Goal: Transaction & Acquisition: Purchase product/service

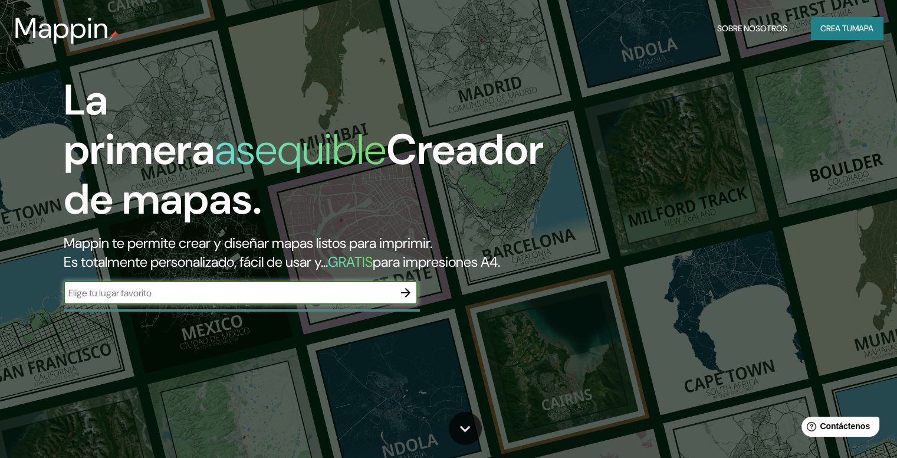
click at [239, 299] on input "text" at bounding box center [229, 293] width 330 height 14
type input "san [PERSON_NAME]"
click at [400, 299] on icon "button" at bounding box center [406, 292] width 14 height 14
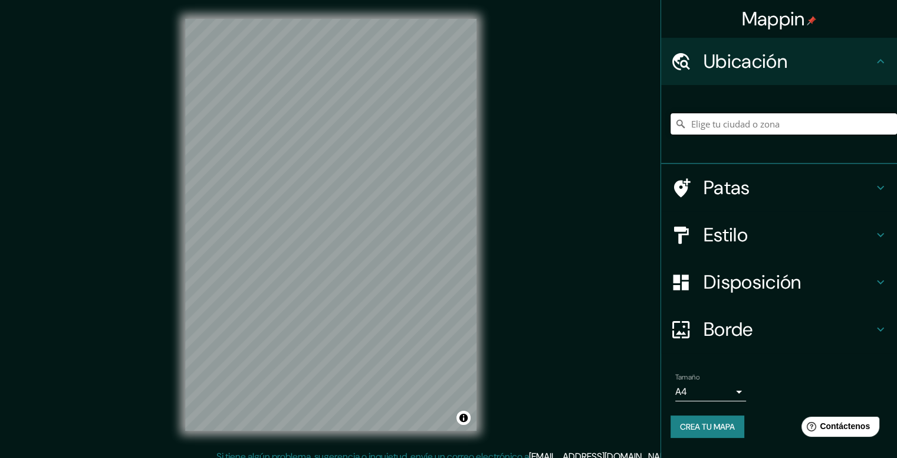
click at [696, 122] on input "Elige tu ciudad o zona" at bounding box center [783, 123] width 226 height 21
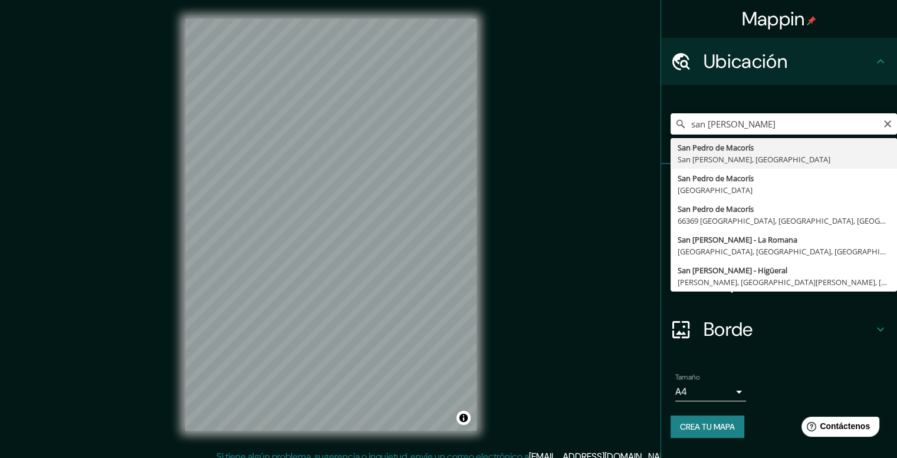
type input "San [PERSON_NAME], [GEOGRAPHIC_DATA][PERSON_NAME], [GEOGRAPHIC_DATA]"
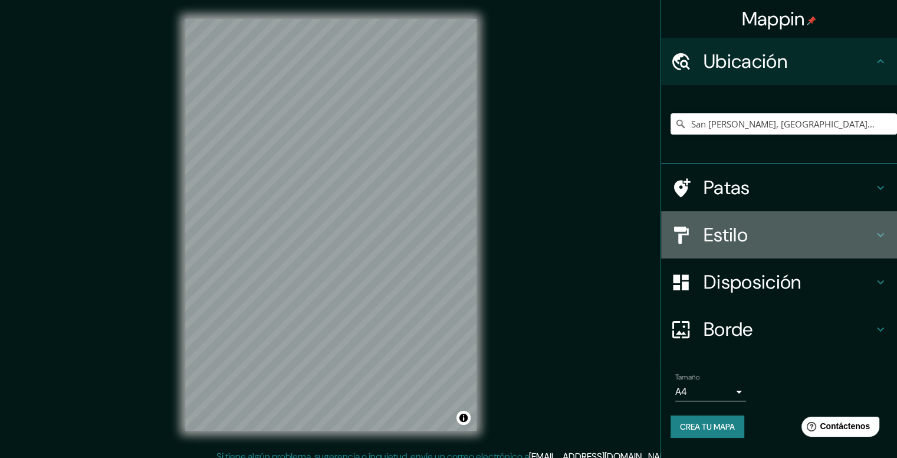
click at [742, 239] on font "Estilo" at bounding box center [725, 234] width 44 height 25
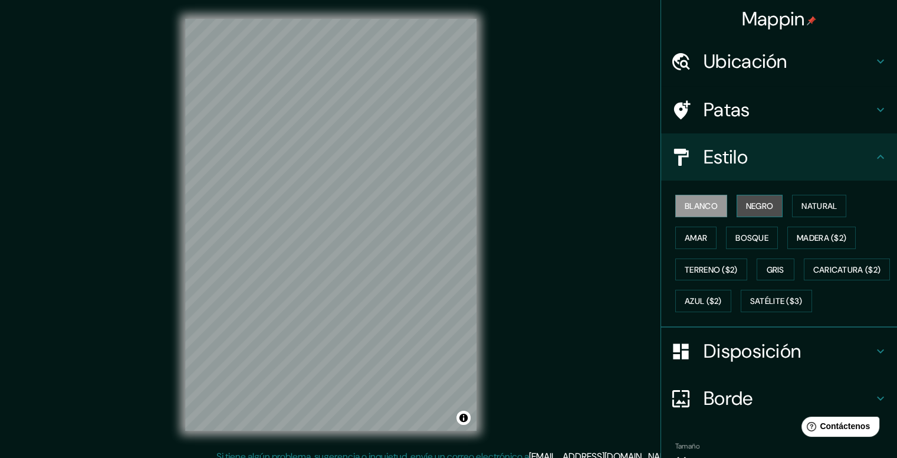
click at [736, 201] on button "Negro" at bounding box center [759, 206] width 47 height 22
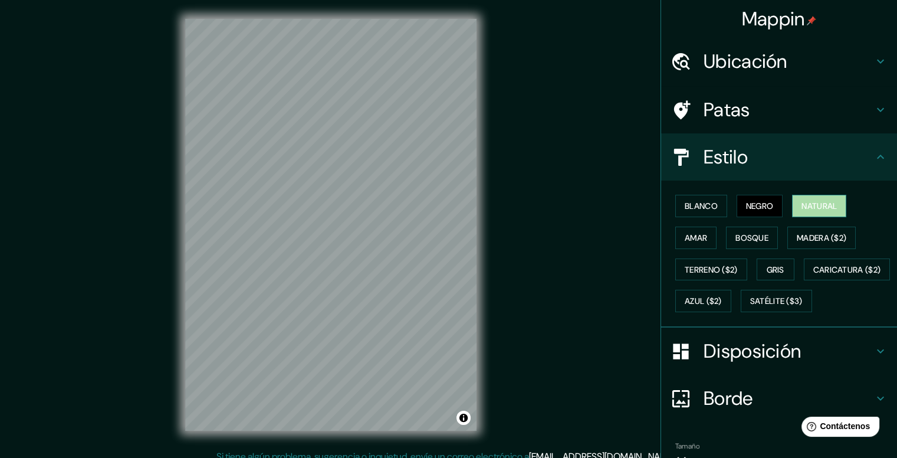
click at [804, 202] on font "Natural" at bounding box center [818, 205] width 35 height 11
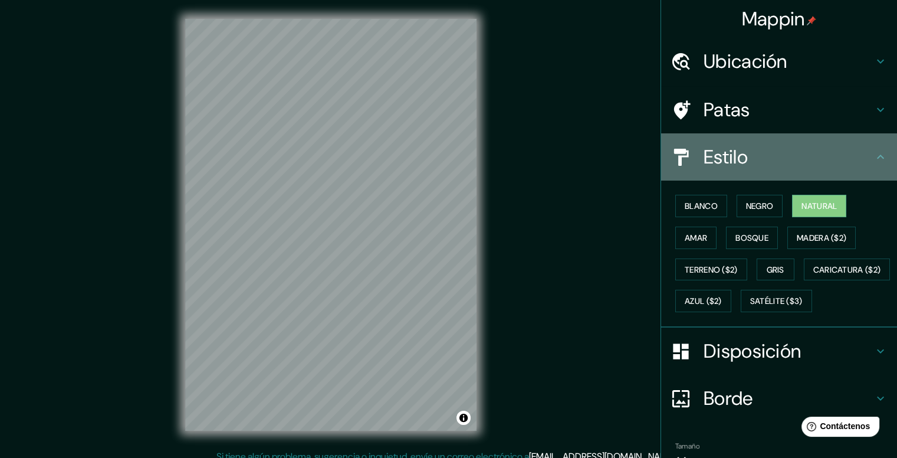
click at [853, 145] on h4 "Estilo" at bounding box center [788, 157] width 170 height 24
click at [877, 160] on icon at bounding box center [880, 157] width 14 height 14
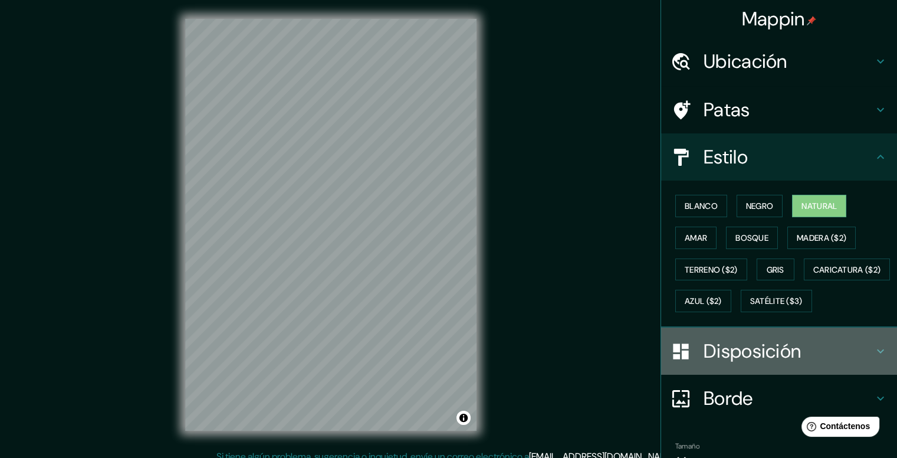
click at [820, 363] on h4 "Disposición" at bounding box center [788, 351] width 170 height 24
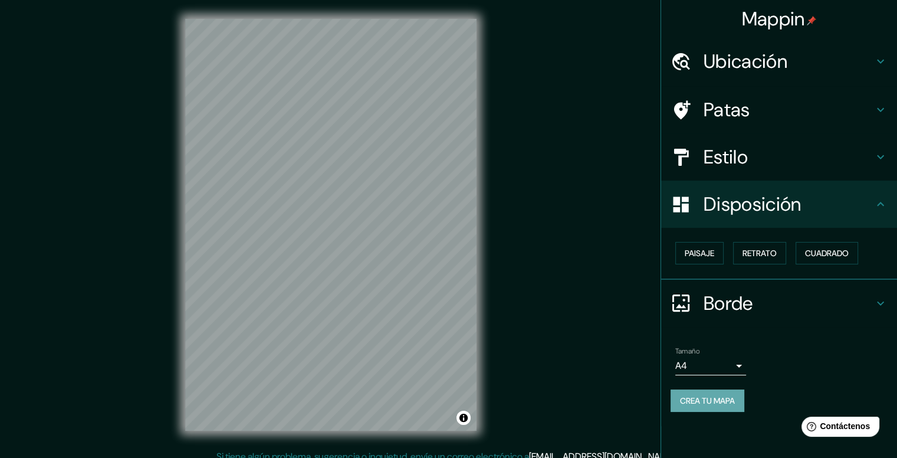
click at [718, 395] on font "Crea tu mapa" at bounding box center [707, 400] width 55 height 11
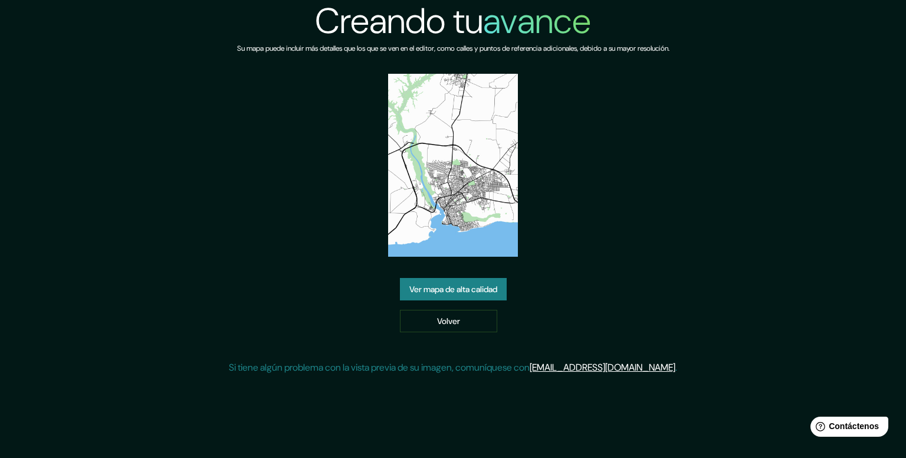
click at [473, 230] on img at bounding box center [453, 165] width 130 height 183
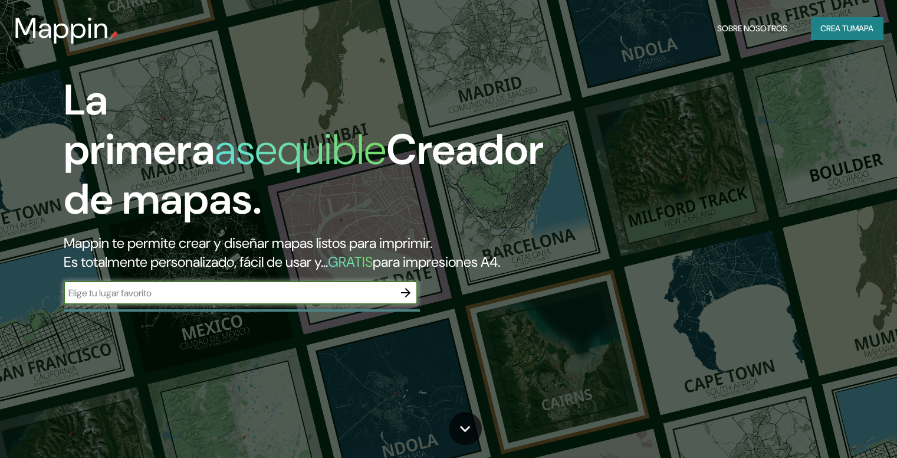
click at [262, 299] on input "text" at bounding box center [229, 293] width 330 height 14
type input "san [PERSON_NAME]"
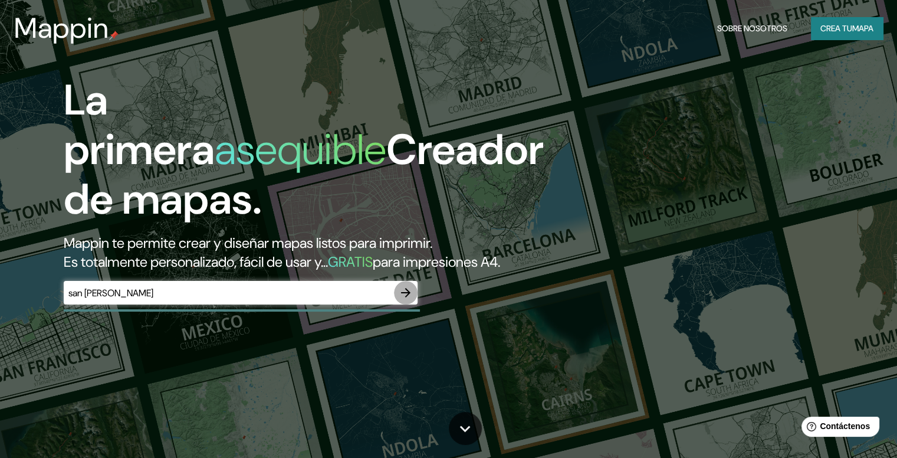
click at [407, 297] on icon "button" at bounding box center [405, 292] width 9 height 9
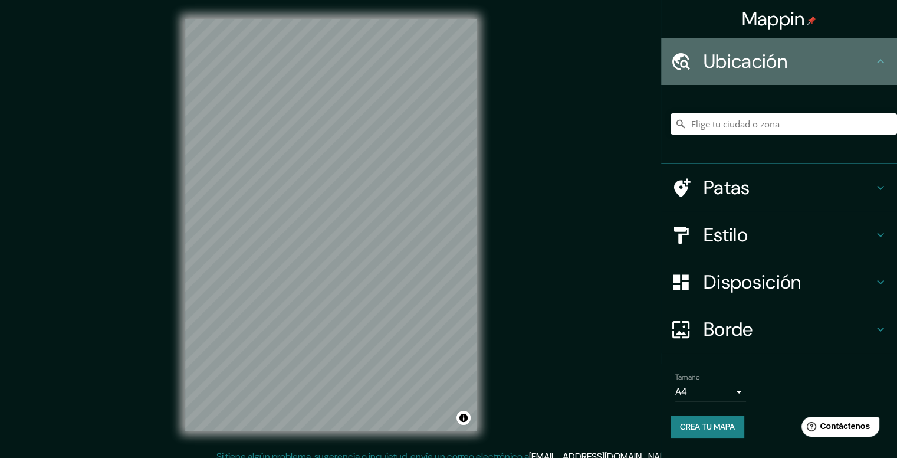
click at [755, 74] on div "Ubicación" at bounding box center [779, 61] width 236 height 47
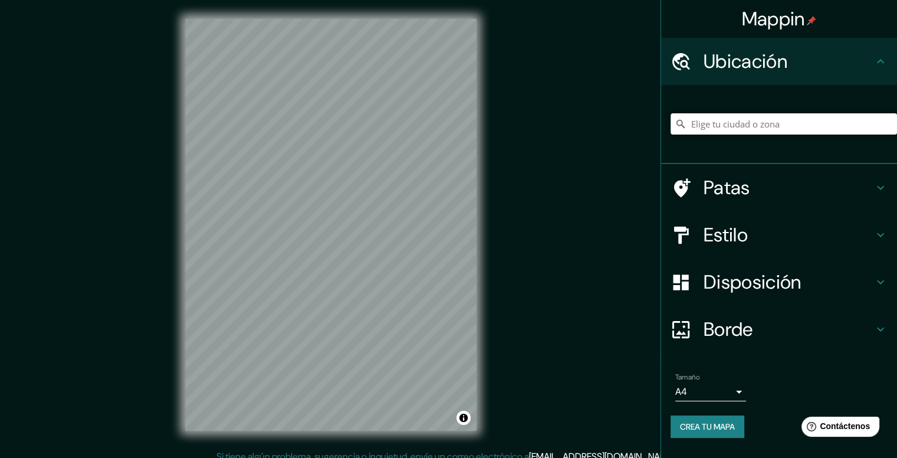
click at [740, 121] on input "Elige tu ciudad o zona" at bounding box center [783, 123] width 226 height 21
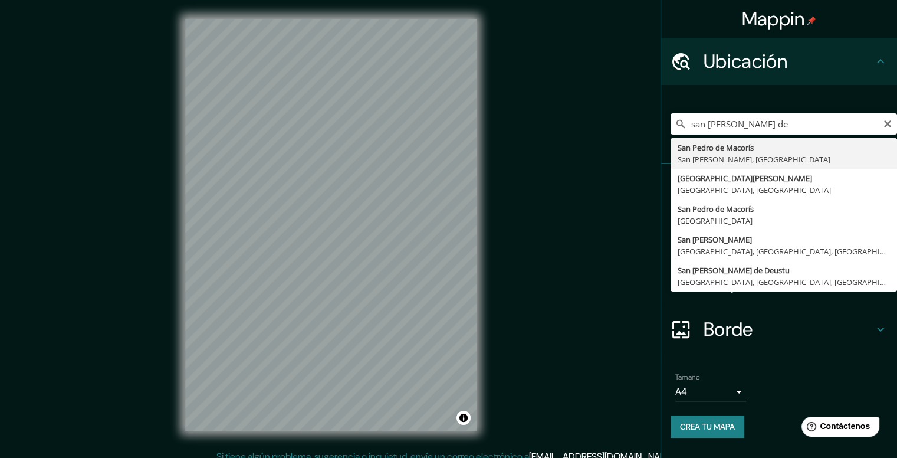
type input "San [PERSON_NAME], [GEOGRAPHIC_DATA][PERSON_NAME], [GEOGRAPHIC_DATA]"
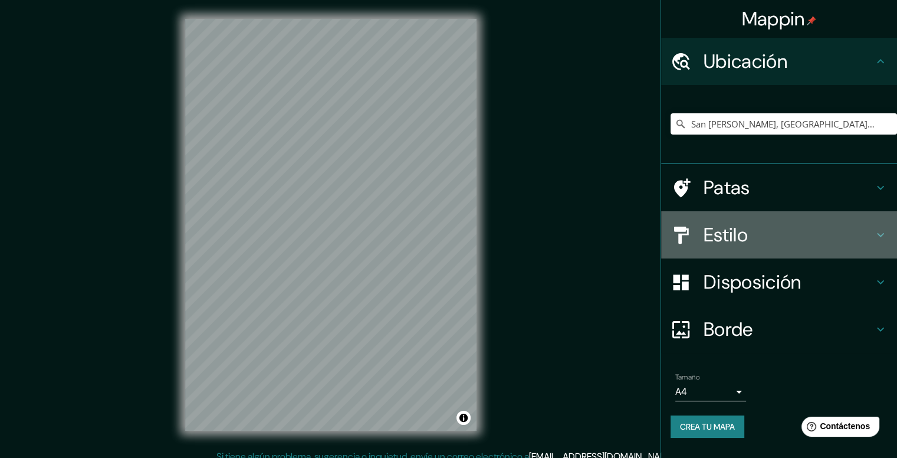
click at [750, 246] on h4 "Estilo" at bounding box center [788, 235] width 170 height 24
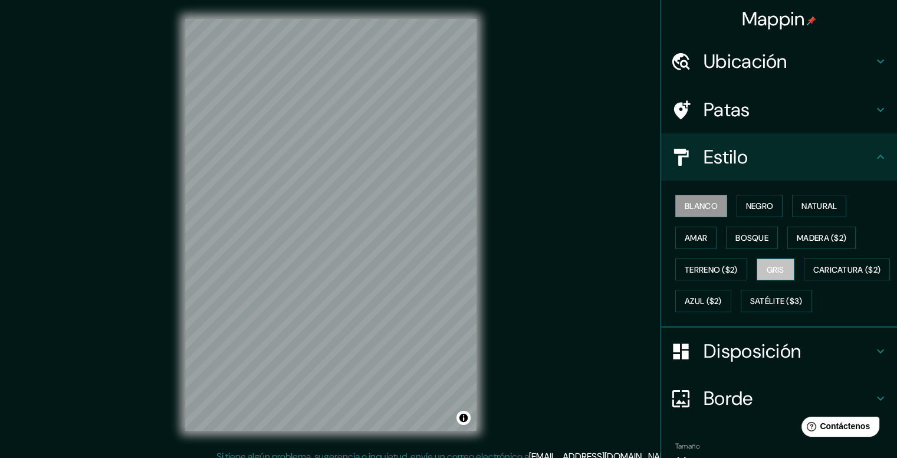
click at [756, 270] on button "Gris" at bounding box center [775, 269] width 38 height 22
click at [762, 296] on div "Blanco Negro Natural Amar Bosque Madera ($2) Terreno ($2) Gris Caricatura ($2) …" at bounding box center [783, 253] width 226 height 127
click at [731, 307] on button "Azul ($2)" at bounding box center [703, 300] width 56 height 22
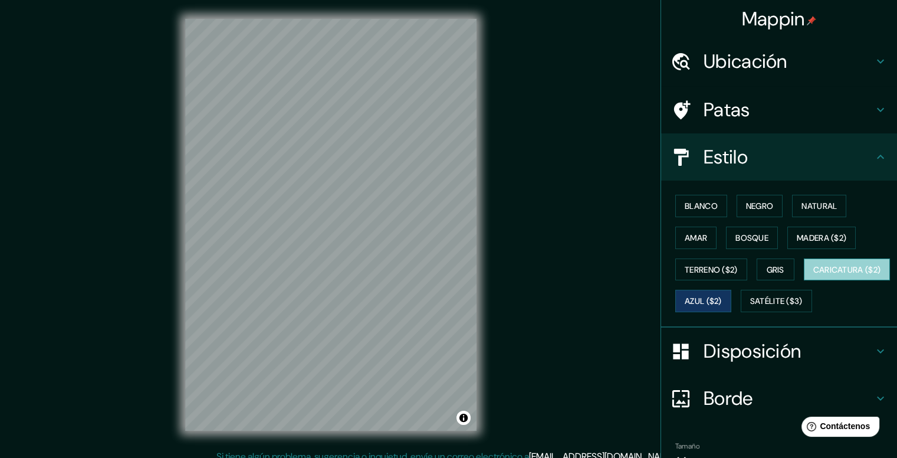
click at [813, 277] on font "Caricatura ($2)" at bounding box center [847, 269] width 68 height 15
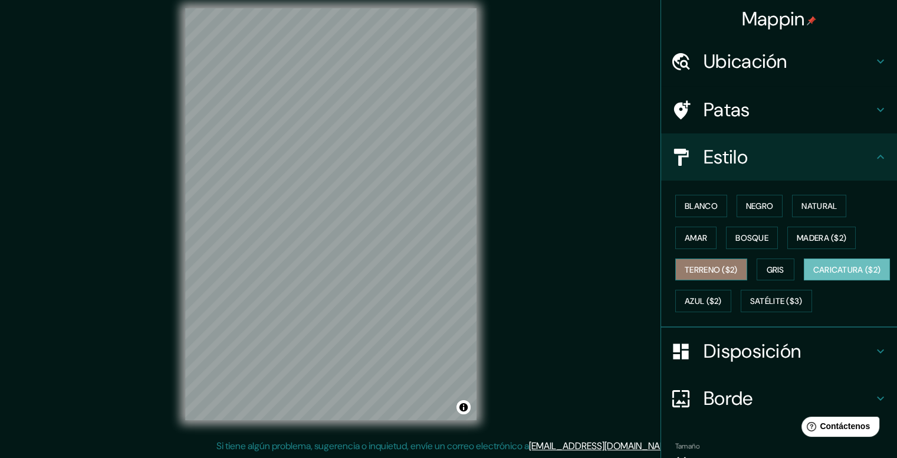
click at [706, 262] on font "Terreno ($2)" at bounding box center [710, 269] width 53 height 15
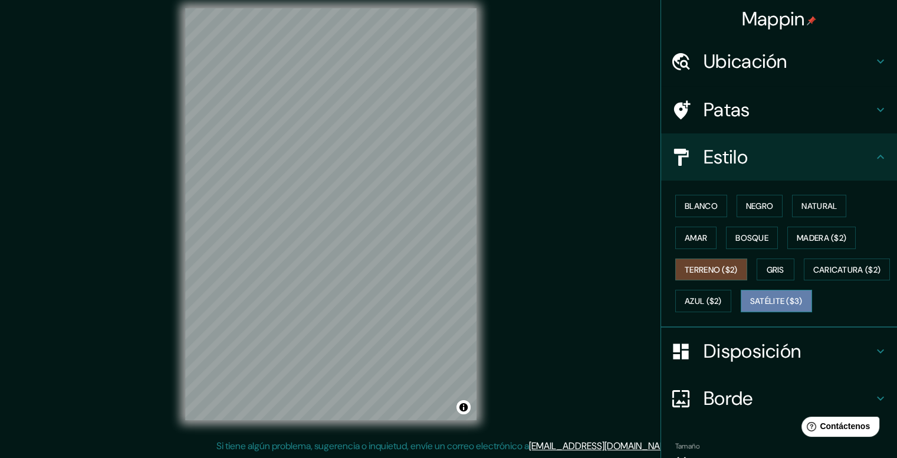
click at [750, 307] on font "Satélite ($3)" at bounding box center [776, 301] width 52 height 11
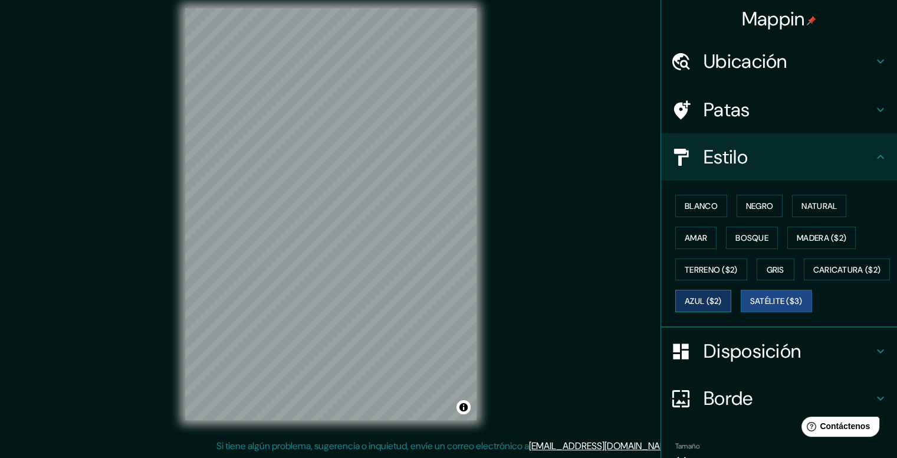
click at [722, 300] on font "Azul ($2)" at bounding box center [702, 301] width 37 height 11
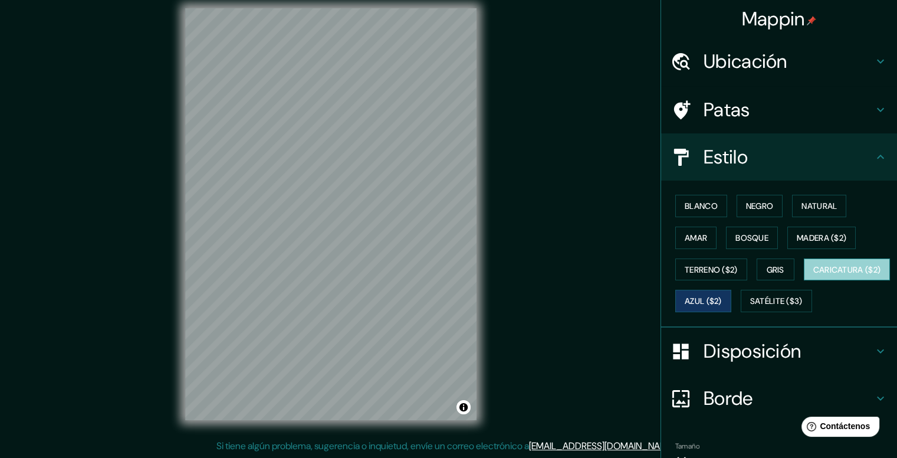
click at [813, 275] on font "Caricatura ($2)" at bounding box center [847, 269] width 68 height 11
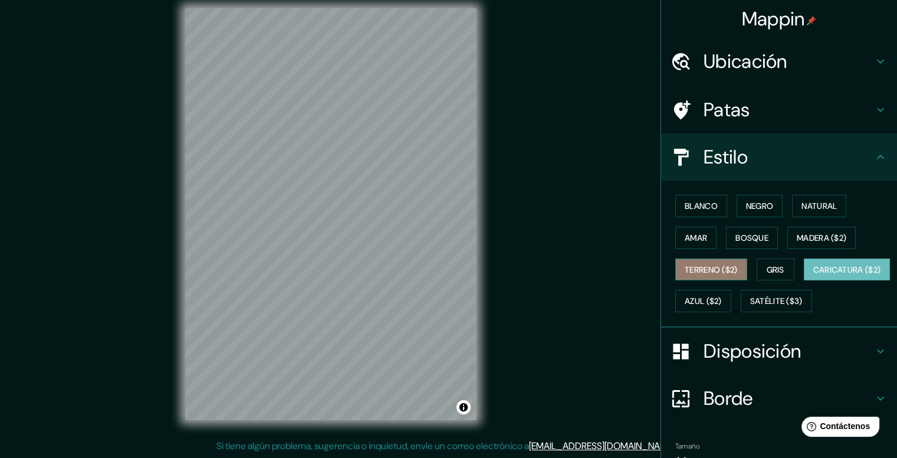
click at [712, 272] on font "Terreno ($2)" at bounding box center [710, 269] width 53 height 11
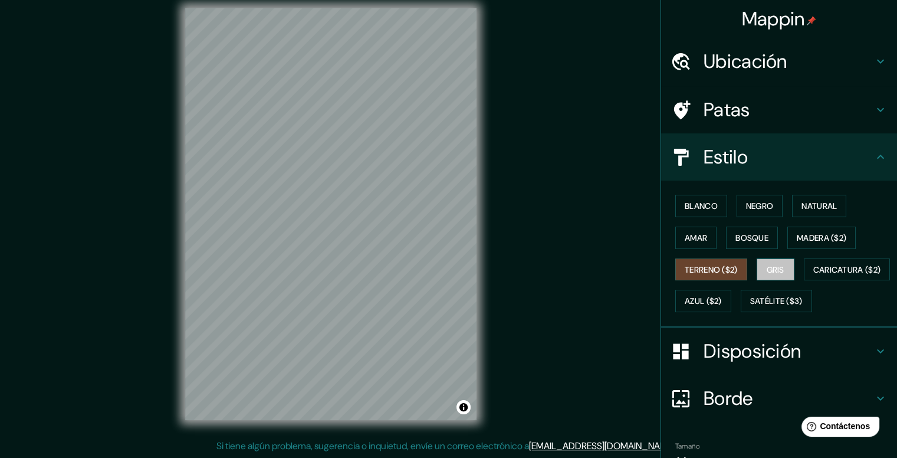
click at [779, 265] on button "Gris" at bounding box center [775, 269] width 38 height 22
click at [797, 235] on font "Madera ($2)" at bounding box center [822, 237] width 50 height 11
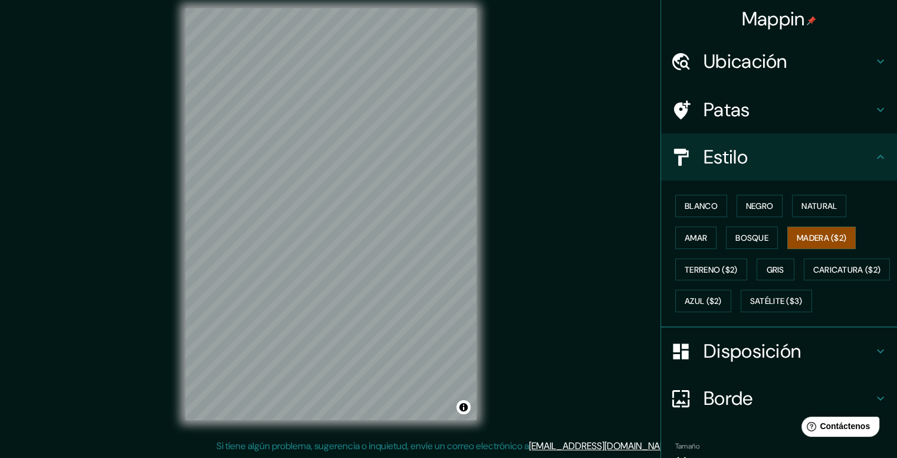
click at [358, 420] on div "© Mapbox © OpenStreetMap Improve this map" at bounding box center [330, 213] width 329 height 449
click at [742, 236] on font "Bosque" at bounding box center [751, 237] width 33 height 11
click at [684, 234] on font "Amar" at bounding box center [695, 237] width 22 height 11
click at [824, 204] on font "Natural" at bounding box center [818, 205] width 35 height 11
click at [595, 68] on div "Mappin Ubicación San Pedro de Macorís, San Pedro de Macorís, República Dominica…" at bounding box center [448, 223] width 897 height 468
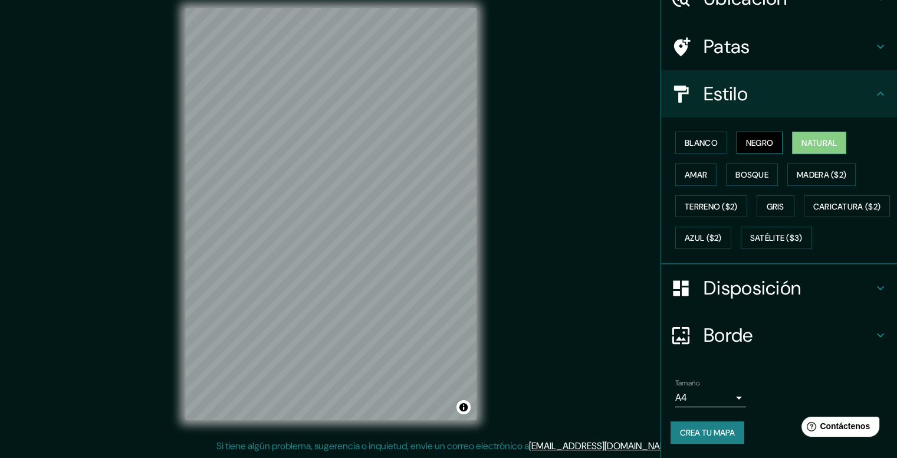
scroll to position [92, 0]
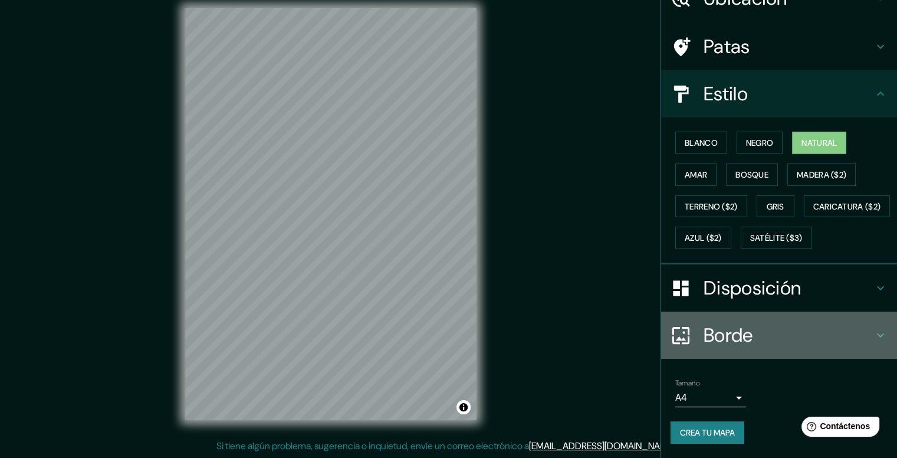
click at [743, 340] on font "Borde" at bounding box center [728, 334] width 50 height 25
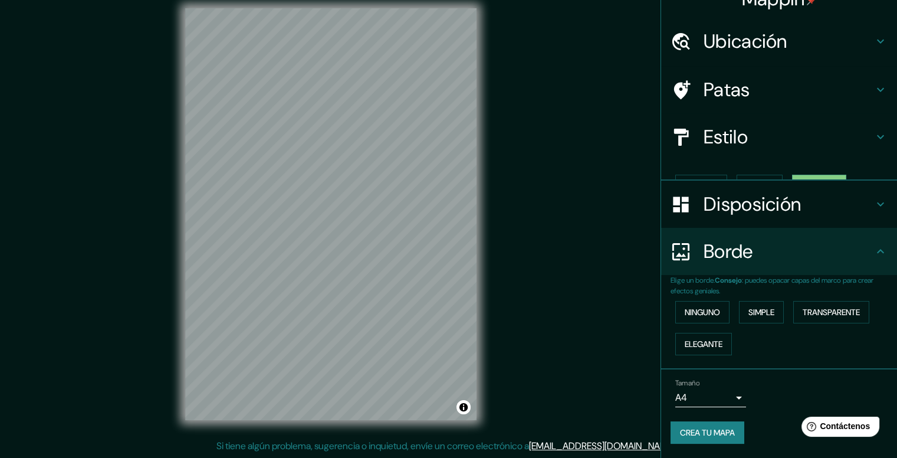
scroll to position [0, 0]
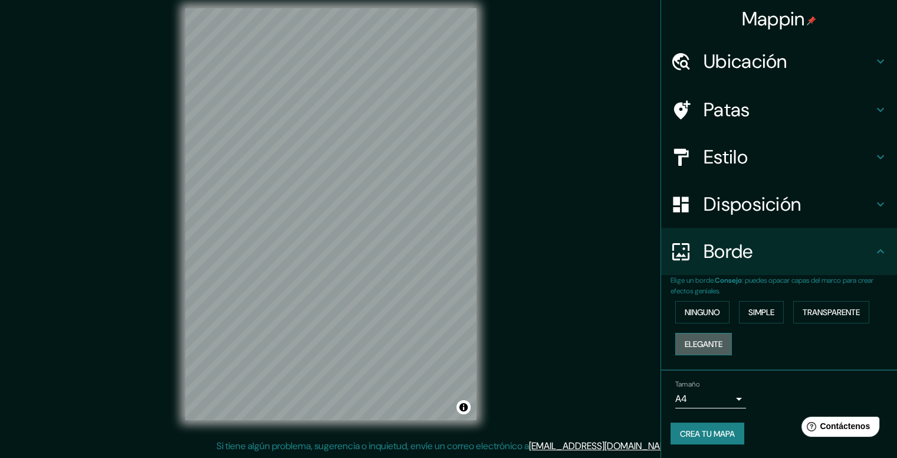
click at [696, 348] on font "Elegante" at bounding box center [703, 343] width 38 height 15
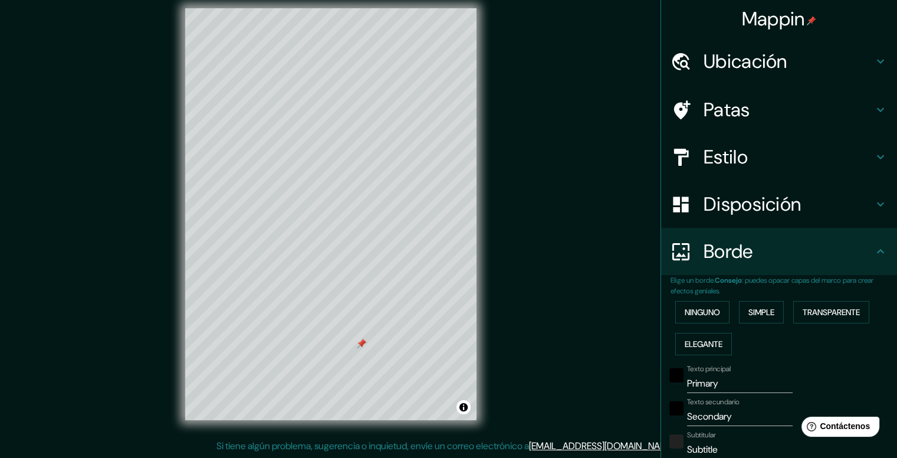
click at [775, 159] on h4 "Estilo" at bounding box center [788, 157] width 170 height 24
type input "198"
type input "40"
type input "20"
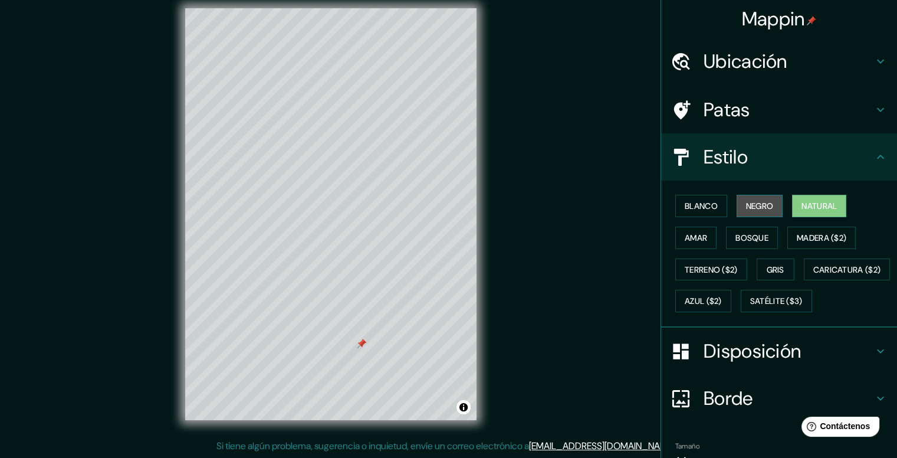
click at [750, 201] on font "Negro" at bounding box center [760, 205] width 28 height 11
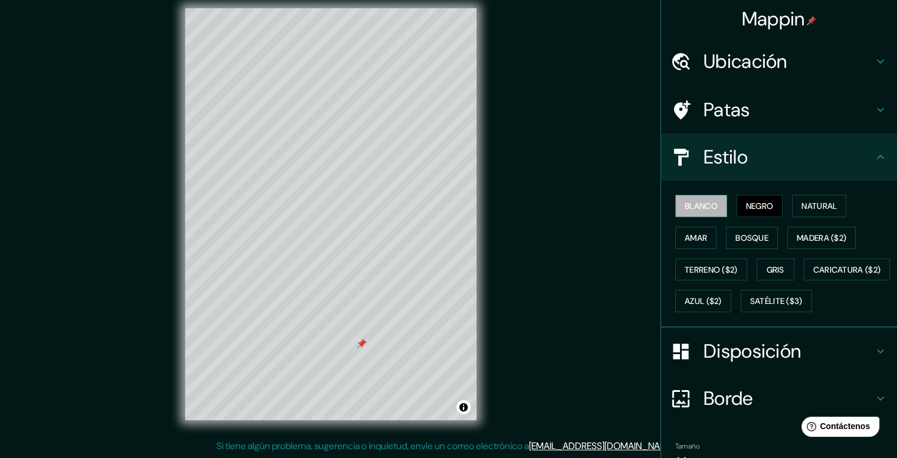
click at [690, 202] on font "Blanco" at bounding box center [700, 205] width 33 height 11
click at [684, 243] on font "Amar" at bounding box center [695, 237] width 22 height 15
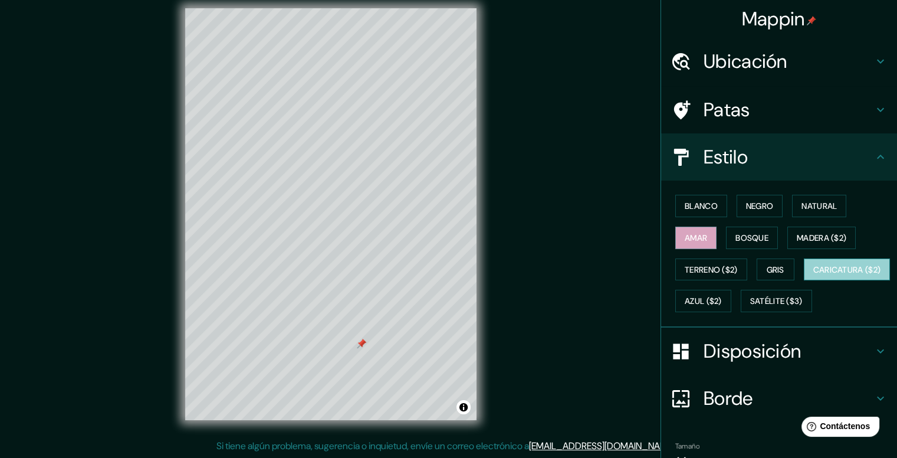
click at [813, 275] on font "Caricatura ($2)" at bounding box center [847, 269] width 68 height 11
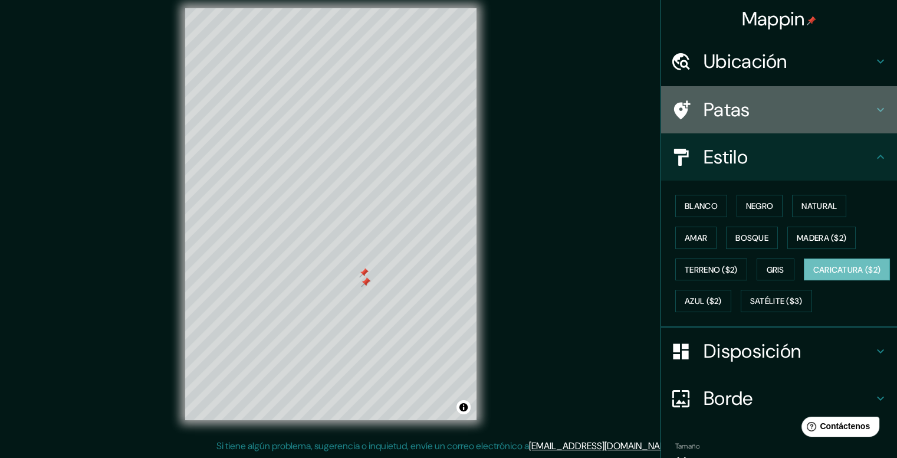
click at [754, 98] on h4 "Patas" at bounding box center [788, 110] width 170 height 24
type input "198"
type input "40"
type input "20"
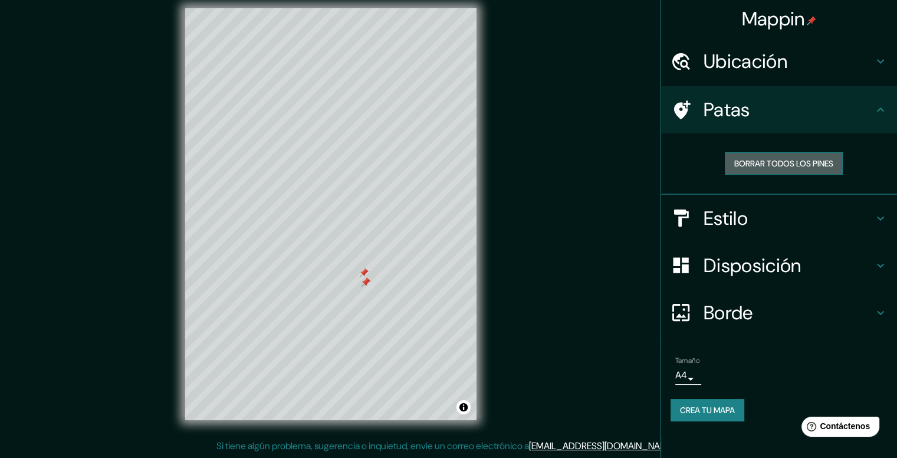
click at [763, 153] on button "Borrar todos los pines" at bounding box center [784, 163] width 118 height 22
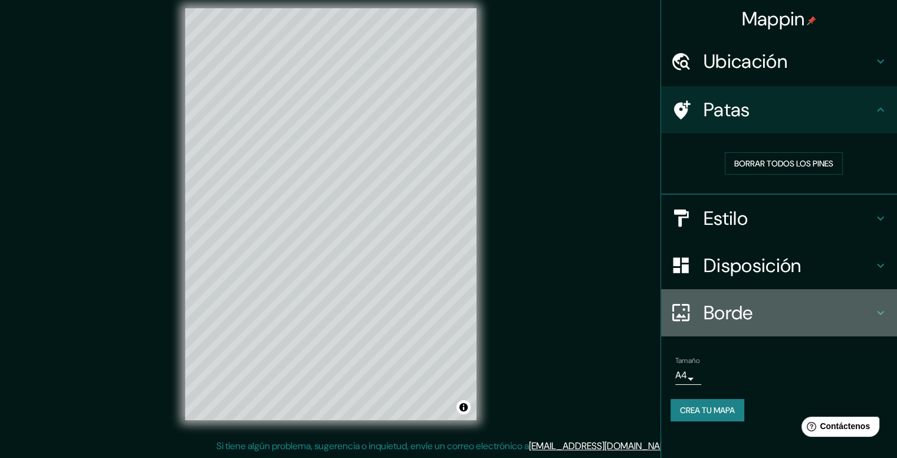
click at [755, 309] on h4 "Borde" at bounding box center [788, 313] width 170 height 24
type input "198"
type input "40"
type input "20"
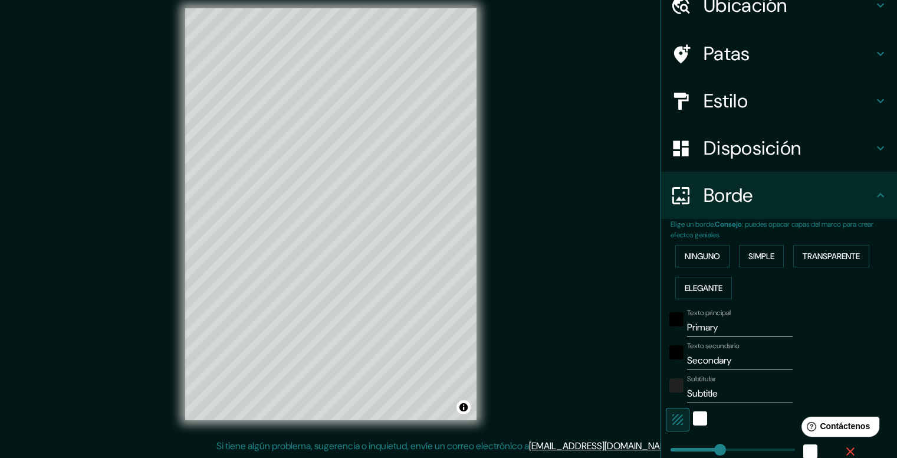
scroll to position [57, 0]
click at [835, 254] on font "Transparente" at bounding box center [830, 255] width 57 height 11
type input "237"
type input "40"
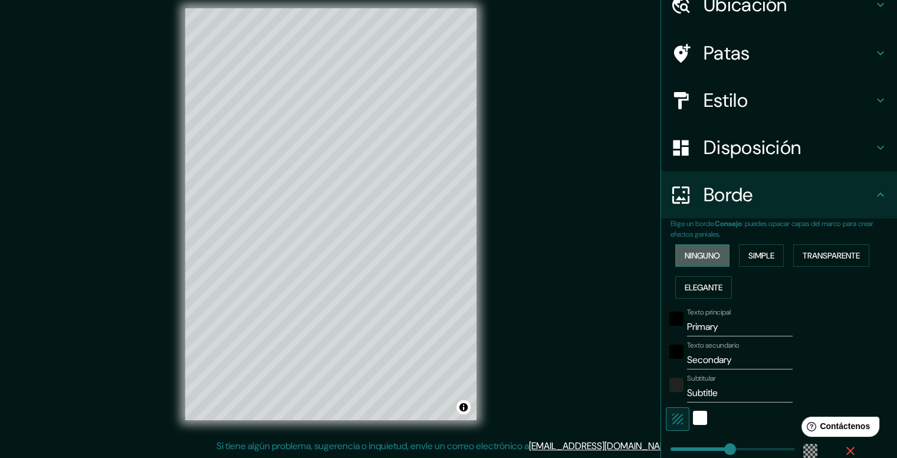
click at [693, 261] on font "Ninguno" at bounding box center [701, 255] width 35 height 15
